Goal: Information Seeking & Learning: Learn about a topic

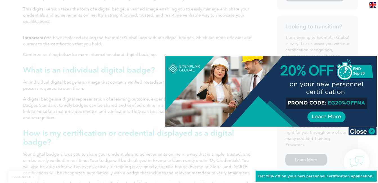
scroll to position [299, 0]
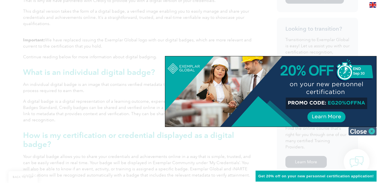
click at [372, 131] on img at bounding box center [362, 131] width 28 height 8
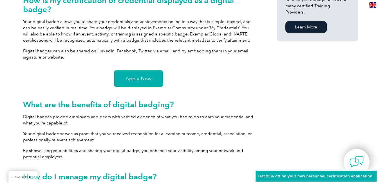
scroll to position [436, 0]
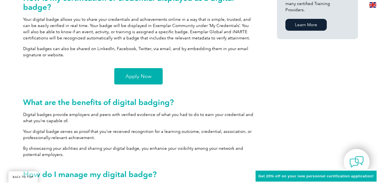
click at [144, 76] on span "Apply Now" at bounding box center [138, 76] width 26 height 5
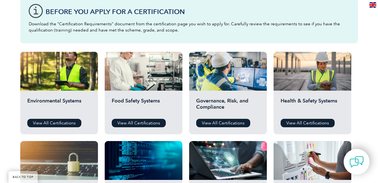
scroll to position [163, 0]
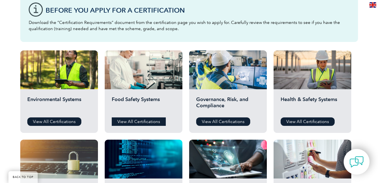
click at [150, 122] on link "View All Certifications" at bounding box center [139, 121] width 54 height 8
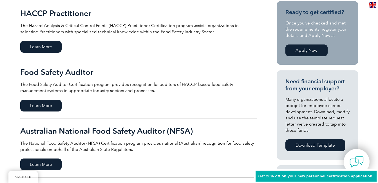
scroll to position [146, 0]
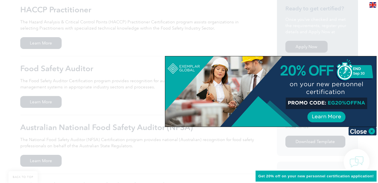
click at [245, 41] on div at bounding box center [189, 91] width 378 height 183
